Goal: Find specific page/section: Find specific page/section

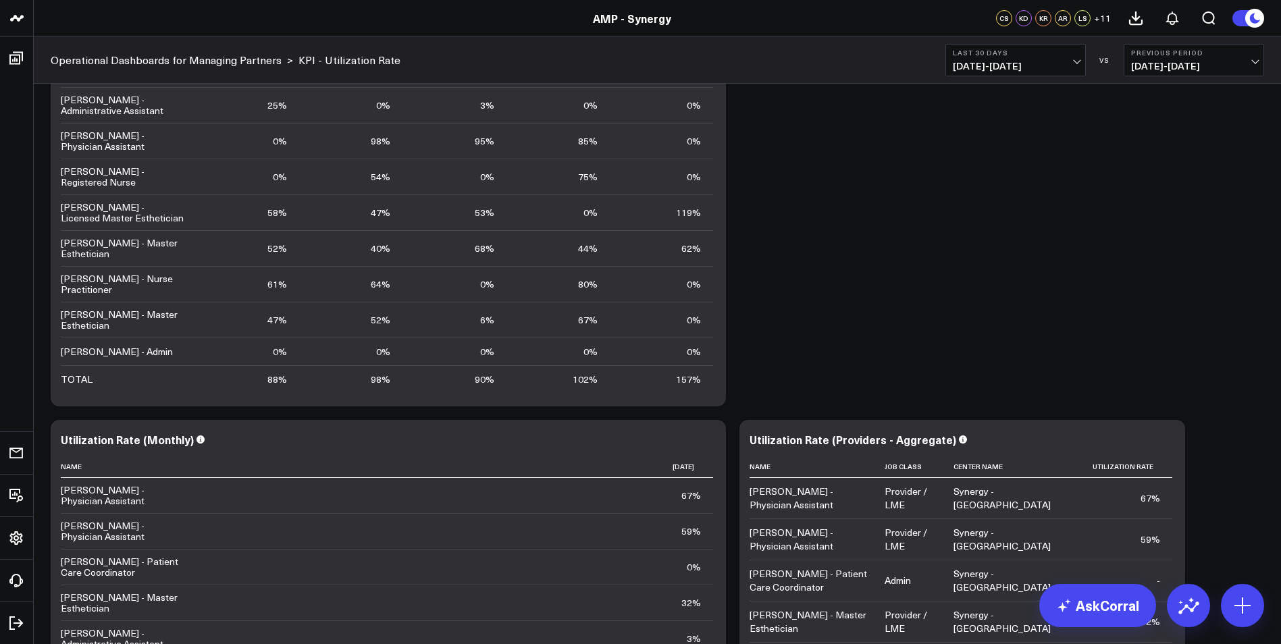
scroll to position [584, 0]
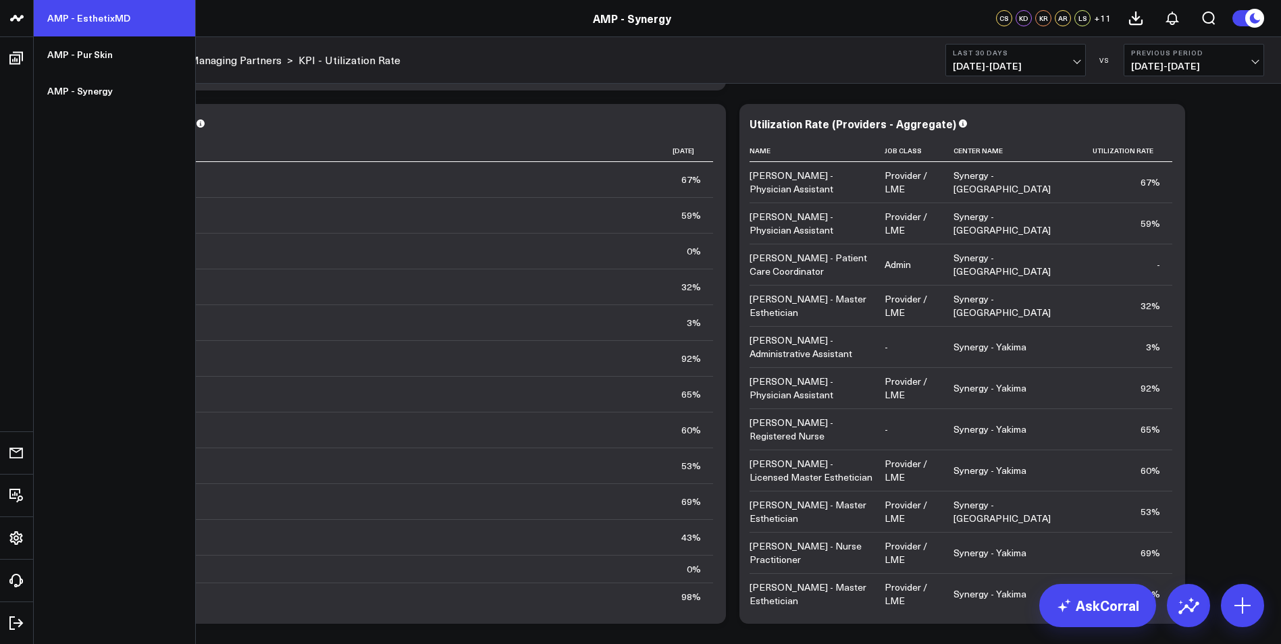
click at [75, 25] on link "AMP - EsthetixMD" at bounding box center [114, 18] width 161 height 36
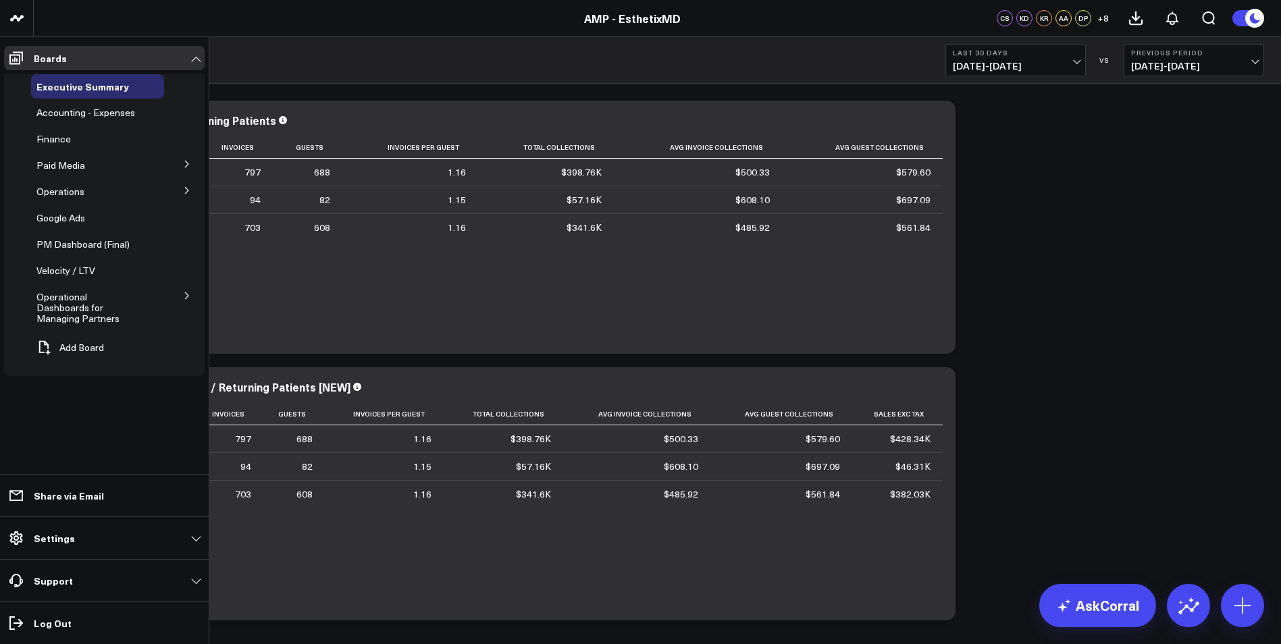
click at [79, 294] on span "Operational Dashboards for Managing Partners" at bounding box center [77, 307] width 83 height 34
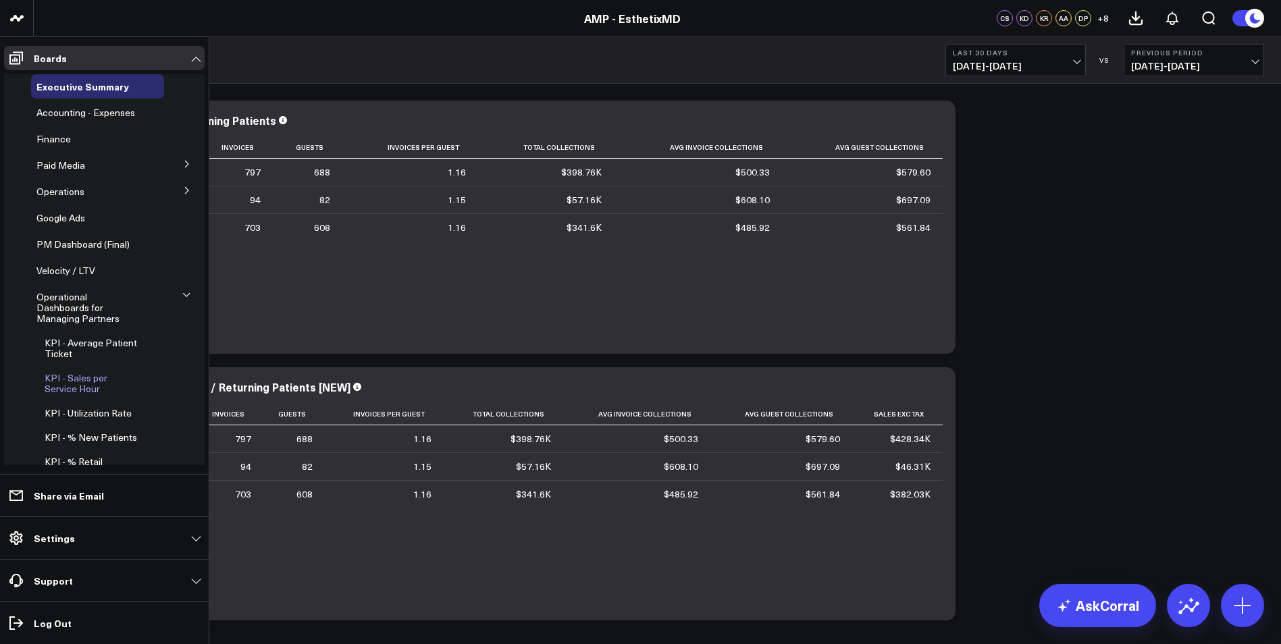
click at [92, 371] on span "KPI - Sales per Service Hour" at bounding box center [76, 383] width 63 height 24
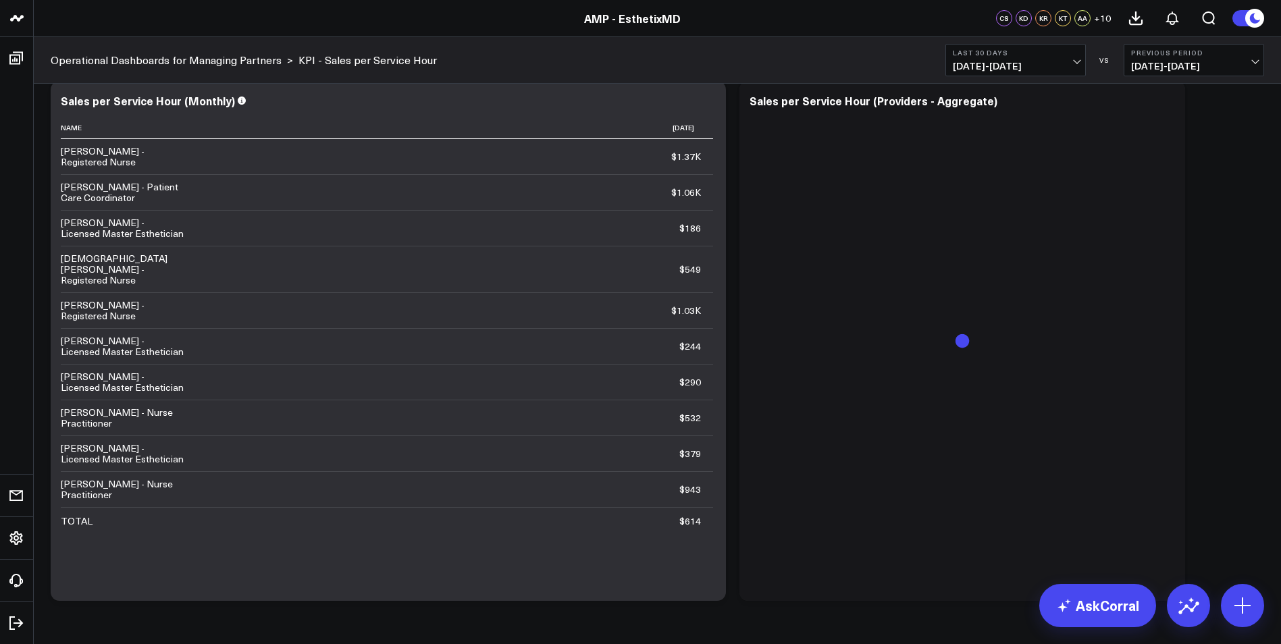
scroll to position [608, 0]
